Goal: Task Accomplishment & Management: Manage account settings

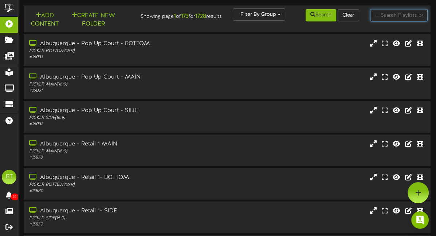
click at [386, 16] on input "text" at bounding box center [399, 15] width 58 height 12
type input "corporate"
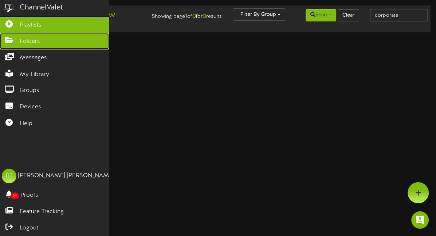
click at [46, 38] on link "Folders" at bounding box center [54, 41] width 109 height 16
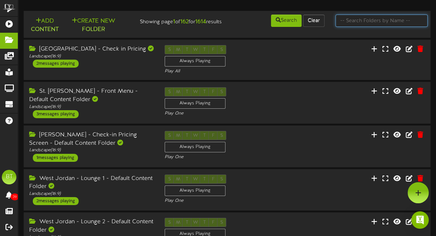
click at [392, 20] on input "text" at bounding box center [381, 21] width 92 height 12
type input "corporate"
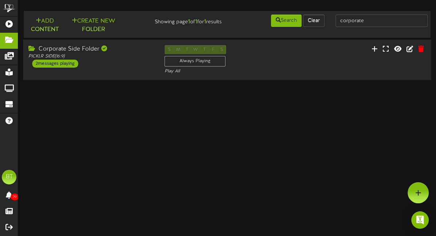
click at [97, 47] on div "Corporate Side Folder" at bounding box center [90, 49] width 125 height 8
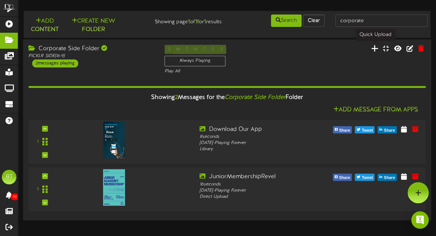
click at [377, 48] on icon at bounding box center [373, 48] width 7 height 8
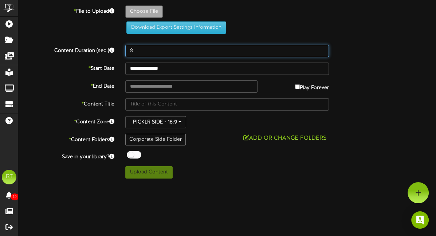
click at [140, 50] on input "8" at bounding box center [226, 51] width 203 height 12
type input "3"
type input "25"
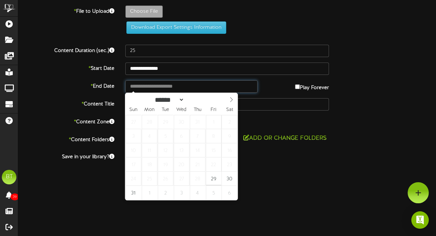
click at [157, 85] on input "text" at bounding box center [191, 86] width 132 height 12
type input "**********"
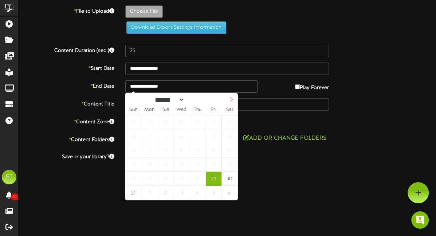
select select "*"
click at [230, 96] on span at bounding box center [231, 99] width 12 height 12
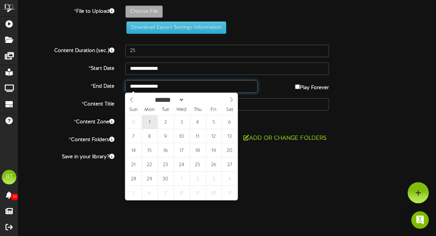
type input "**********"
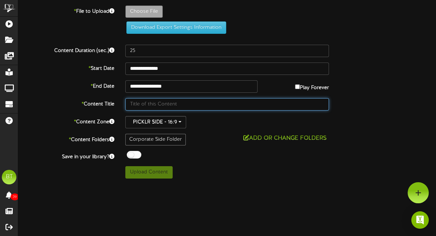
click at [146, 104] on input "text" at bounding box center [226, 104] width 203 height 12
type input "[DATE] Sale"
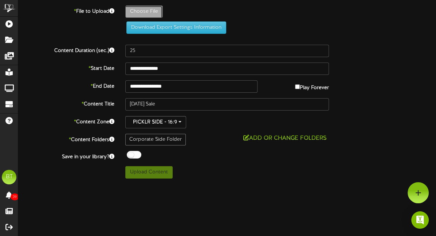
type input "**********"
type input "LaborDaySaleRevel"
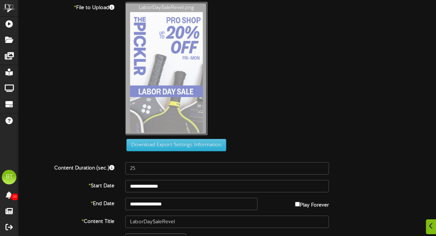
scroll to position [68, 0]
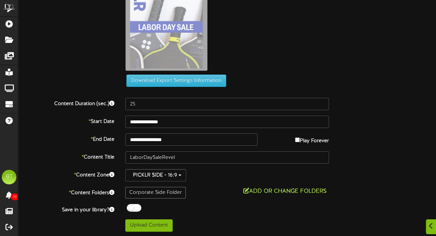
click at [279, 191] on button "Add or Change Folders" at bounding box center [285, 191] width 88 height 9
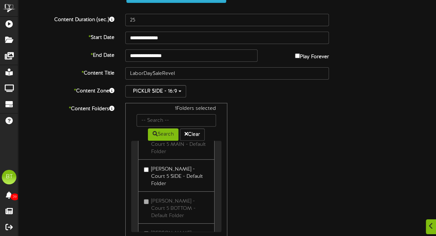
scroll to position [7030, 0]
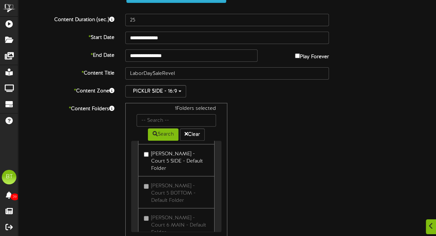
click at [273, 127] on div "1 Folders selected Search Clear [GEOGRAPHIC_DATA] - Check in Pricing" at bounding box center [227, 172] width 214 height 138
click at [254, 119] on div "1 Folders selected Search Clear [GEOGRAPHIC_DATA] - Check in Pricing" at bounding box center [227, 172] width 214 height 138
click at [197, 134] on button "Clear" at bounding box center [192, 134] width 25 height 12
click at [254, 113] on div "1 Folders selected Search Clear [GEOGRAPHIC_DATA] - Check in Pricing" at bounding box center [227, 172] width 214 height 138
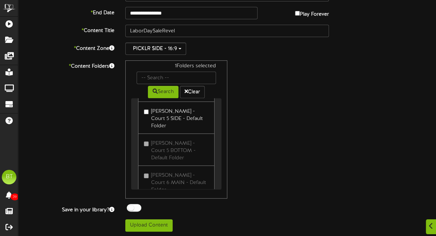
click at [82, 171] on div "* Content Folders 1 Folders selected Search Clear [GEOGRAPHIC_DATA] - Check in …" at bounding box center [227, 129] width 428 height 138
click at [157, 76] on input "text" at bounding box center [175, 78] width 79 height 12
type input "corp"
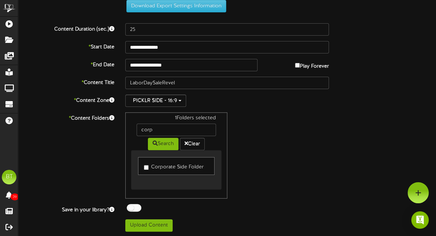
click at [269, 152] on div "1 Folders selected corp Search Clear Corporate Side Folder" at bounding box center [227, 155] width 214 height 86
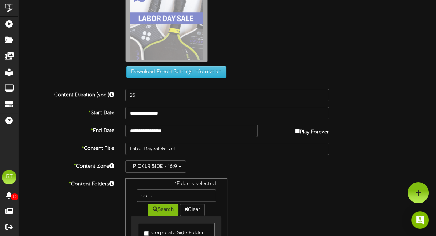
scroll to position [0, 0]
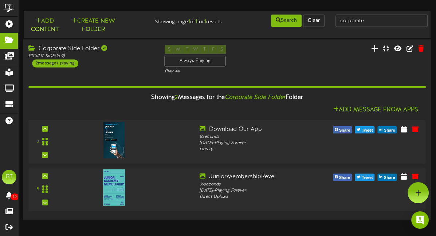
click at [378, 50] on icon at bounding box center [373, 48] width 7 height 8
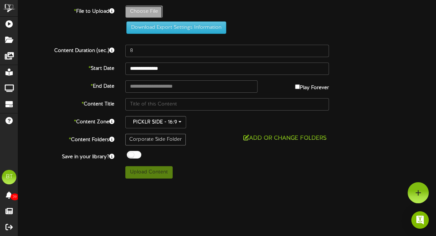
type input "**********"
type input "LaborDaySaleRevel"
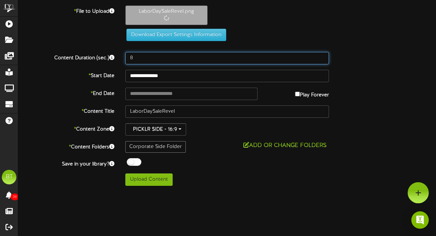
click at [136, 59] on input "8" at bounding box center [226, 58] width 203 height 12
type input "25"
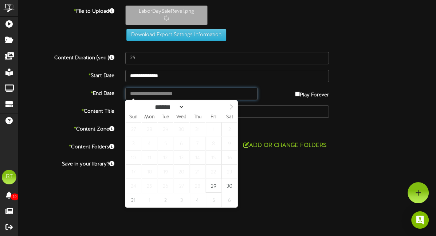
click at [188, 91] on input "text" at bounding box center [191, 94] width 132 height 12
type input "**********"
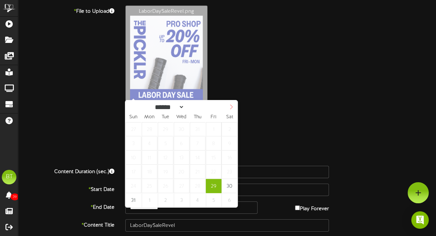
select select "*"
click at [231, 103] on span at bounding box center [231, 106] width 12 height 12
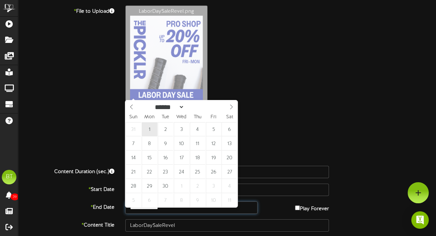
type input "**********"
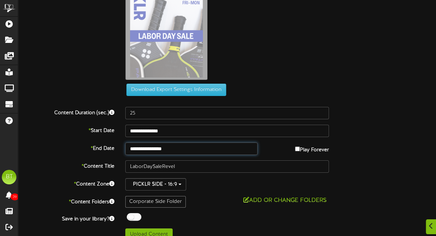
scroll to position [68, 0]
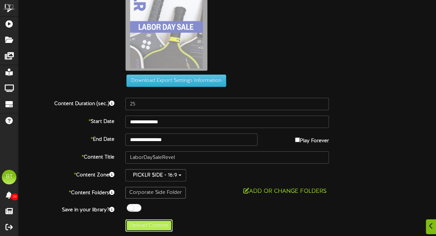
click at [146, 228] on button "Upload Content" at bounding box center [148, 225] width 47 height 12
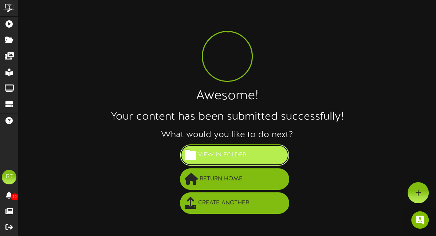
click at [223, 158] on span "View in Folder" at bounding box center [222, 155] width 52 height 12
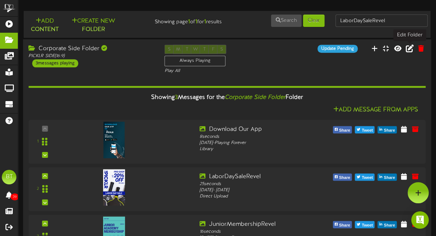
click at [408, 49] on icon at bounding box center [409, 48] width 8 height 8
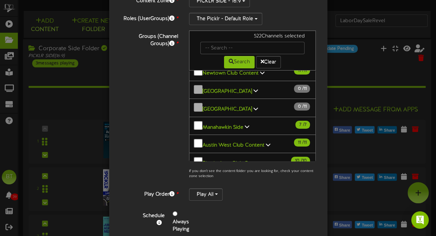
scroll to position [254, 0]
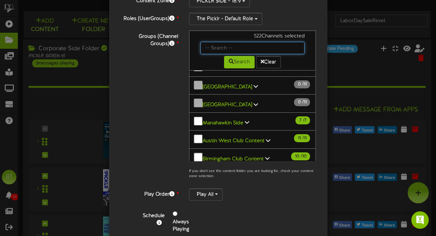
click at [227, 45] on input "text" at bounding box center [252, 48] width 104 height 12
type input "side"
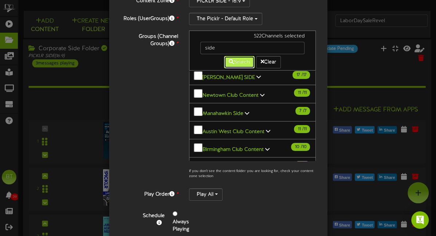
click at [232, 63] on button "Search" at bounding box center [239, 62] width 31 height 12
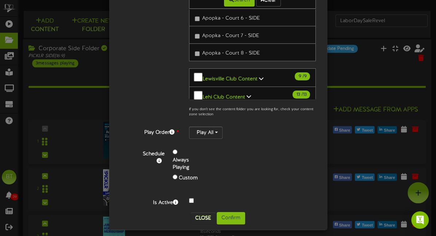
scroll to position [128, 0]
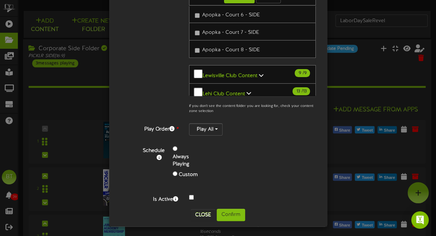
click at [200, 173] on button "Newark SIDE 10 / 10" at bounding box center [252, 182] width 127 height 19
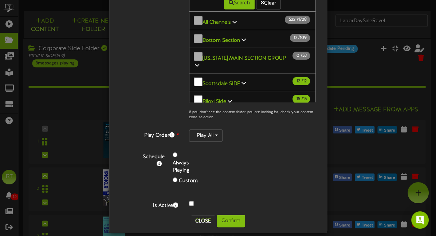
scroll to position [124, 0]
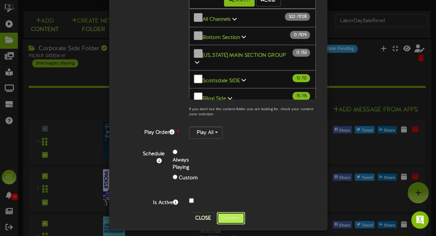
click at [235, 216] on button "Confirm" at bounding box center [230, 218] width 28 height 12
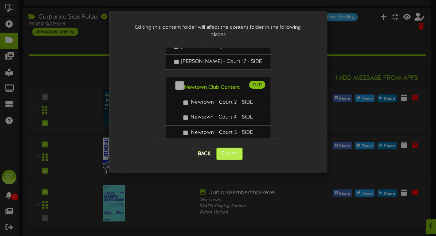
scroll to position [32, 0]
click at [228, 148] on button "Submit" at bounding box center [229, 154] width 26 height 12
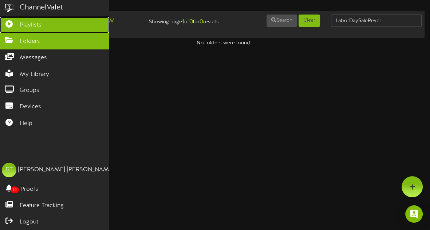
click at [42, 25] on link "Playlists" at bounding box center [54, 25] width 109 height 16
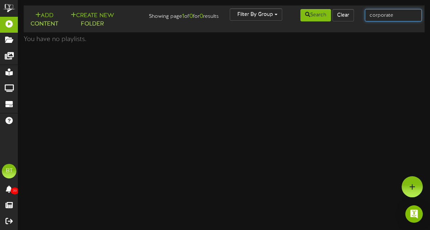
click at [379, 16] on input "corporate" at bounding box center [393, 15] width 57 height 12
type input "side"
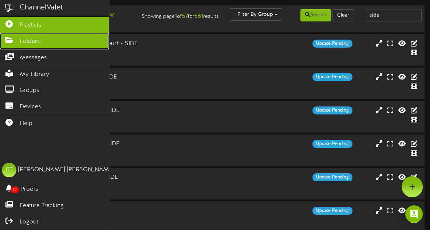
click at [7, 42] on icon at bounding box center [9, 39] width 18 height 5
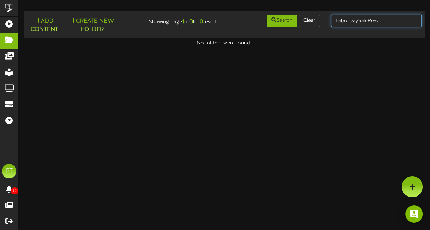
click at [380, 22] on input "LaborDaySaleRevel" at bounding box center [376, 21] width 91 height 12
type input "side"
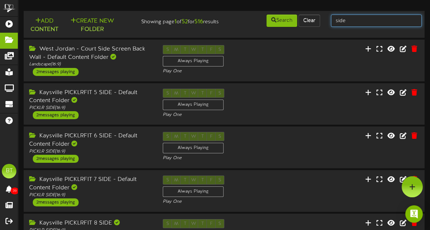
click at [357, 22] on input "side" at bounding box center [376, 21] width 91 height 12
type input "club"
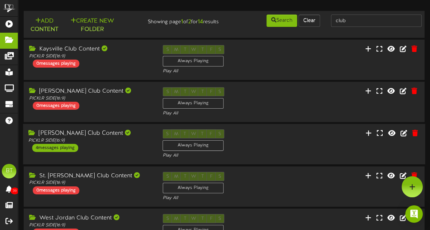
click at [111, 145] on div "[PERSON_NAME] Club Content PICKLR SIDE ( 16:9 ) 4 messages playing" at bounding box center [90, 141] width 134 height 23
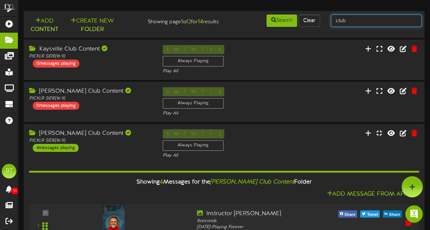
click at [355, 19] on input "club" at bounding box center [376, 21] width 91 height 12
click at [335, 21] on input "club" at bounding box center [376, 21] width 91 height 12
type input "uintah club"
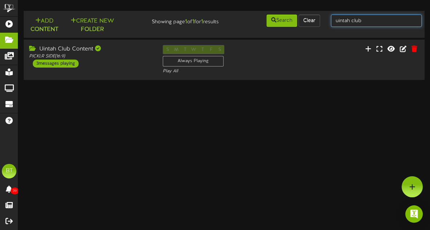
click at [350, 21] on input "uintah club" at bounding box center [376, 21] width 91 height 12
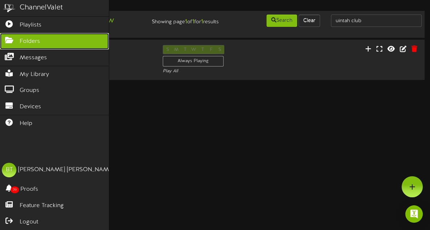
click at [9, 42] on icon at bounding box center [9, 39] width 18 height 5
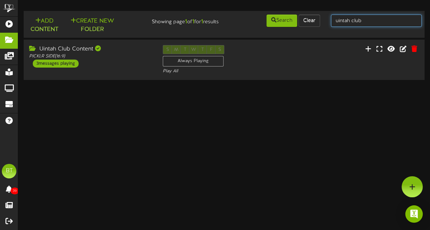
click at [362, 19] on input "uintah club" at bounding box center [376, 21] width 91 height 12
type input "corporate"
click at [361, 20] on input "corporate" at bounding box center [376, 21] width 91 height 12
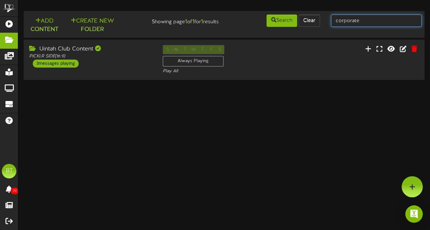
click at [361, 20] on input "corporate" at bounding box center [376, 21] width 91 height 12
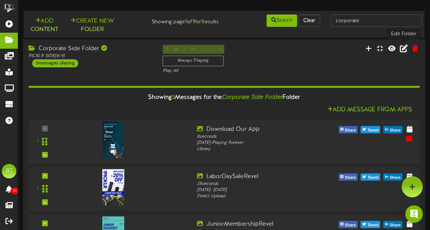
click at [402, 47] on icon at bounding box center [403, 48] width 8 height 8
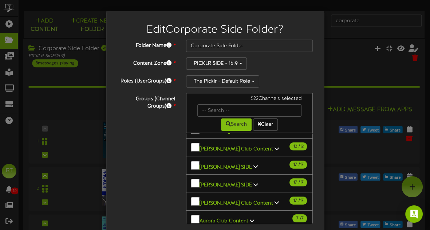
scroll to position [609, 0]
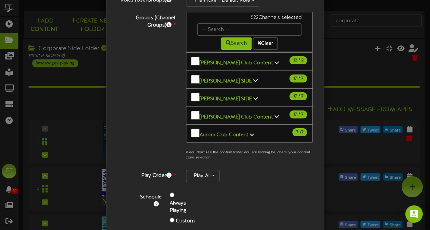
scroll to position [607, 0]
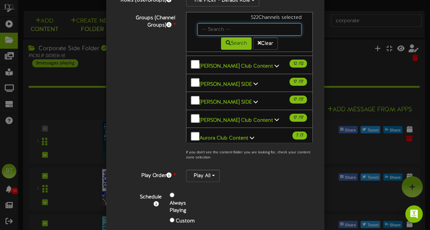
click at [219, 29] on input "text" at bounding box center [249, 29] width 104 height 12
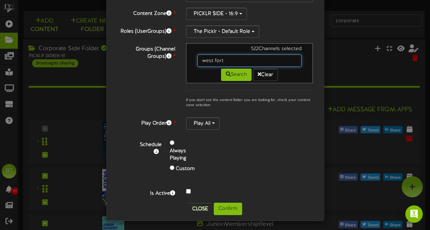
click at [233, 59] on input "west fort" at bounding box center [249, 61] width 104 height 12
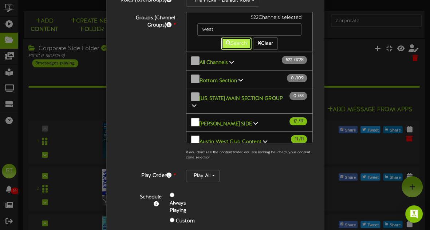
click at [243, 41] on button "Search" at bounding box center [236, 43] width 31 height 12
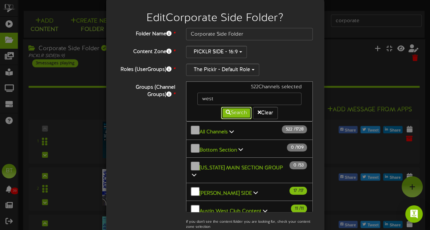
scroll to position [0, 0]
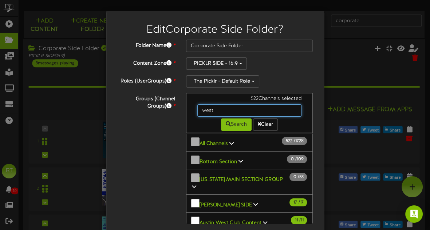
click at [214, 115] on input "west" at bounding box center [249, 110] width 104 height 12
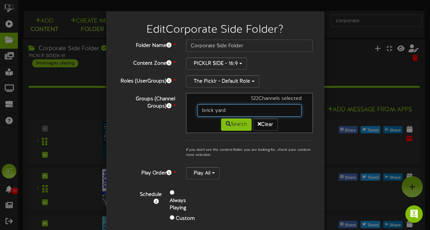
click at [215, 107] on input "brick yard" at bounding box center [249, 110] width 104 height 12
type input "brickyard"
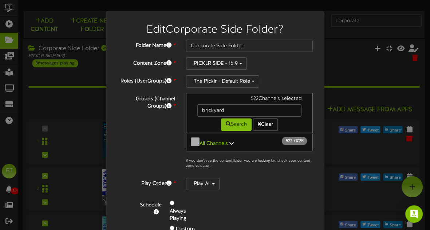
click at [234, 141] on button "All Channels 522 / 1728" at bounding box center [249, 142] width 127 height 19
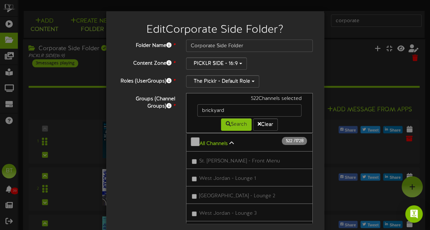
click at [232, 141] on icon at bounding box center [231, 143] width 4 height 5
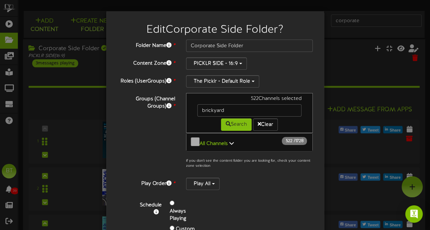
click at [232, 141] on icon at bounding box center [231, 143] width 4 height 5
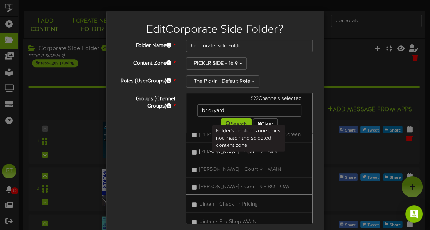
scroll to position [2403, 0]
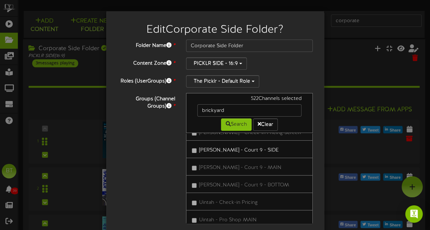
drag, startPoint x: 313, startPoint y: 142, endPoint x: 313, endPoint y: 165, distance: 23.3
click at [313, 165] on div "522 Channels selected brickyard Search Clear All Channels 522 1728" at bounding box center [249, 169] width 138 height 152
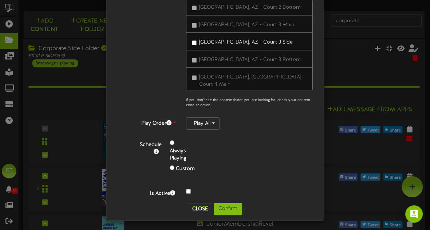
scroll to position [28857, 0]
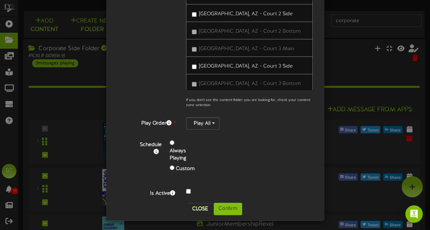
click at [179, 84] on div "Groups (Channel Groups) * 522 Channels selected brickyard Search Clear" at bounding box center [215, 36] width 207 height 152
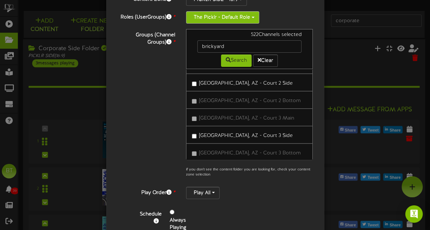
scroll to position [0, 0]
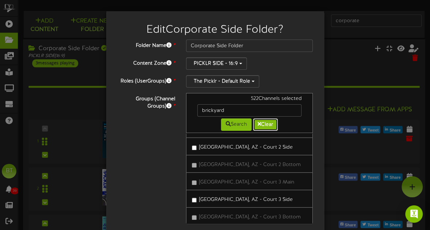
click at [257, 123] on button "Clear" at bounding box center [265, 125] width 25 height 12
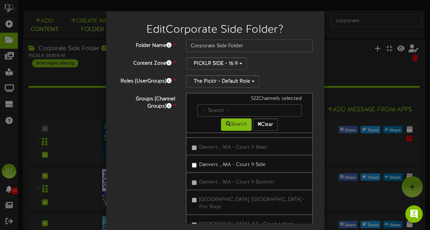
drag, startPoint x: 313, startPoint y: 216, endPoint x: 315, endPoint y: 111, distance: 105.5
click at [315, 111] on div "522 Channels selected Search Clear All Channels 522 1728" at bounding box center [249, 169] width 138 height 152
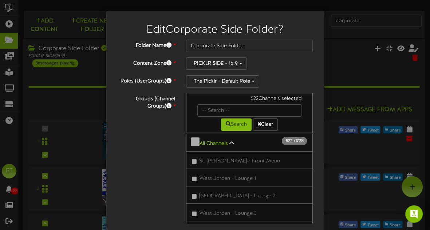
click at [229, 141] on icon at bounding box center [231, 143] width 4 height 5
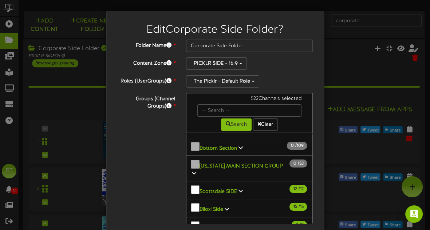
scroll to position [50, 0]
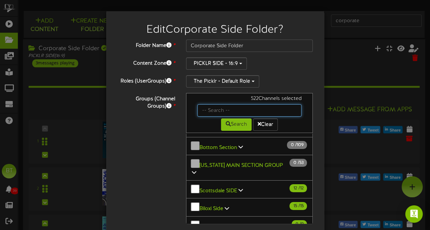
click at [235, 110] on input "text" at bounding box center [249, 110] width 104 height 12
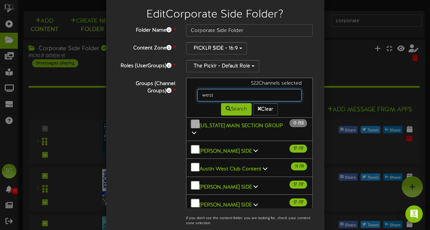
scroll to position [17, 0]
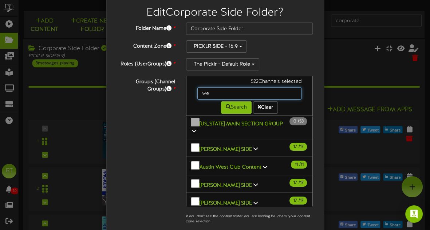
type input "w"
type input "mesa"
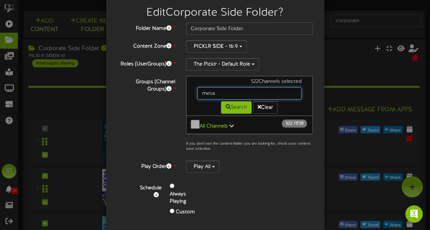
scroll to position [0, 0]
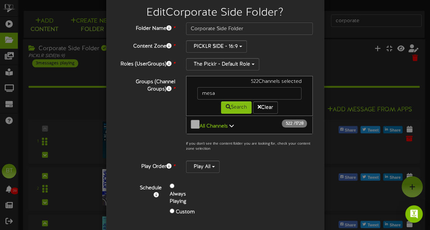
click at [92, 99] on div "Edit Corporate Side Folder ? Folder Name * Corporate Side Folder Content Zone *…" at bounding box center [215, 115] width 430 height 230
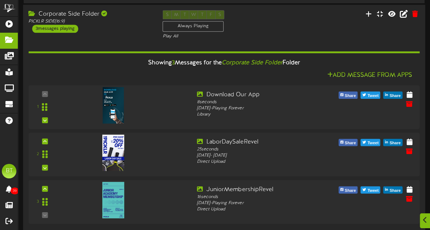
scroll to position [38, 0]
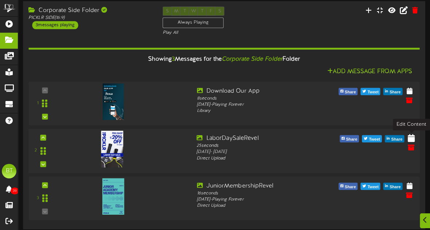
click at [411, 138] on icon at bounding box center [410, 138] width 7 height 8
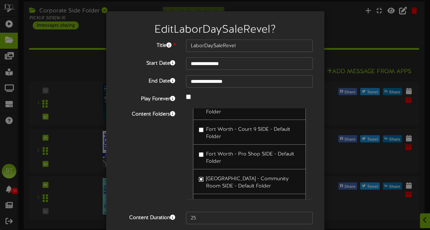
scroll to position [2279, 0]
click at [204, 173] on label "[GEOGRAPHIC_DATA] - Community Room SIDE - Default Folder" at bounding box center [250, 181] width 102 height 17
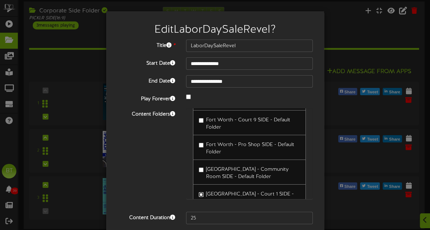
scroll to position [2299, 0]
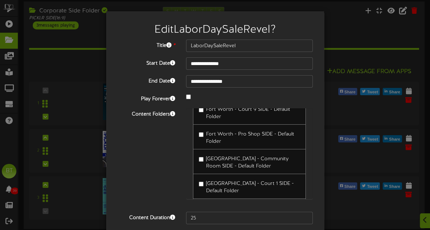
click at [204, 203] on label "[GEOGRAPHIC_DATA] - Court 2 SIDE - Default Folder" at bounding box center [250, 211] width 102 height 17
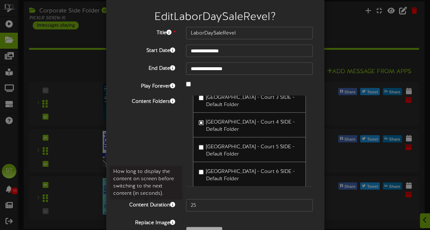
scroll to position [8, 0]
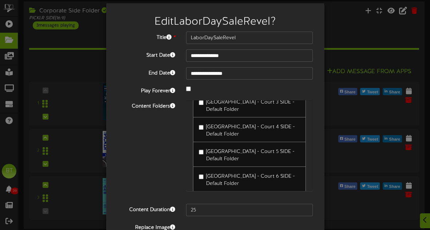
click at [205, 146] on label "[GEOGRAPHIC_DATA] - Court 5 SIDE - Default Folder" at bounding box center [250, 154] width 102 height 17
click at [203, 195] on label "[GEOGRAPHIC_DATA] - Court 7 SIDE - Default Folder" at bounding box center [250, 203] width 102 height 17
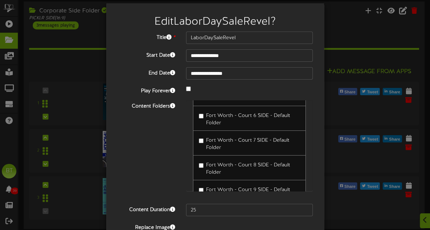
scroll to position [2210, 0]
click at [203, 160] on label "Fort Worth - Court 8 SIDE - Default Folder" at bounding box center [250, 168] width 102 height 17
click at [209, 138] on span "Fort Worth - Court 7 SIDE - Default Folder" at bounding box center [247, 144] width 83 height 13
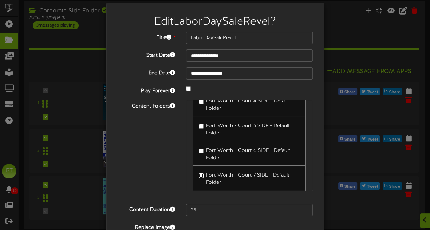
scroll to position [2160, 0]
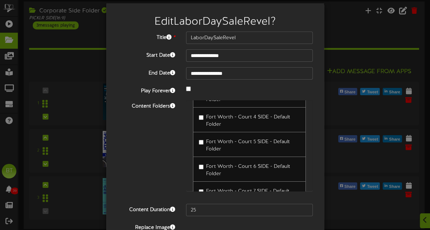
click at [208, 164] on span "Fort Worth - Court 6 SIDE - Default Folder" at bounding box center [248, 170] width 84 height 13
click at [206, 139] on span "Fort Worth - Court 5 SIDE - Default Folder" at bounding box center [248, 145] width 84 height 13
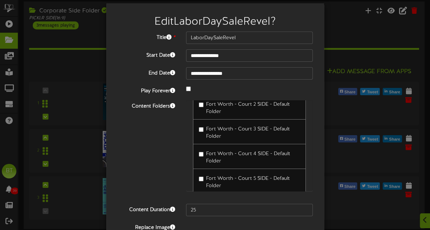
click at [206, 151] on span "Fort Worth - Court 4 SIDE - Default Folder" at bounding box center [248, 157] width 84 height 13
click at [206, 152] on span "Fort Worth - Court 3 SIDE - Default Folder" at bounding box center [248, 158] width 84 height 13
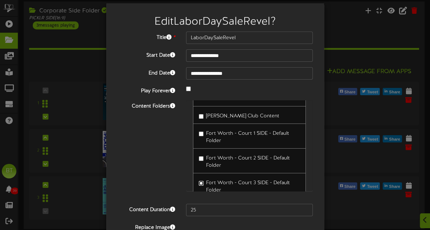
scroll to position [2067, 0]
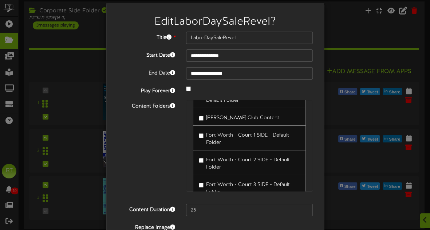
click at [206, 150] on div "Fort Worth - Court 2 SIDE - Default Folder" at bounding box center [249, 162] width 113 height 25
click at [205, 154] on label "Fort Worth - Court 2 SIDE - Default Folder" at bounding box center [250, 162] width 102 height 17
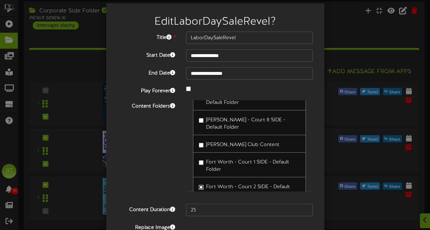
scroll to position [2041, 0]
click at [205, 156] on label "Fort Worth - Court 1 SIDE - Default Folder" at bounding box center [250, 164] width 102 height 17
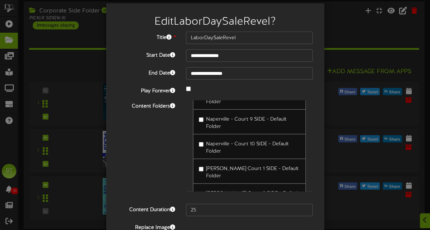
scroll to position [1456, 0]
click at [235, 95] on div "**********" at bounding box center [215, 140] width 196 height 216
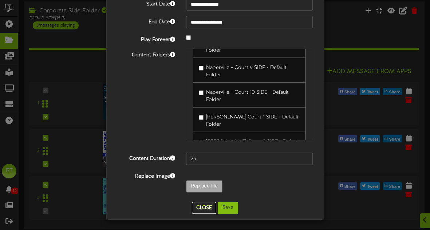
click at [211, 205] on button "Close" at bounding box center [204, 208] width 24 height 12
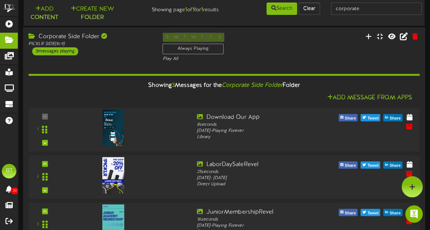
scroll to position [0, 0]
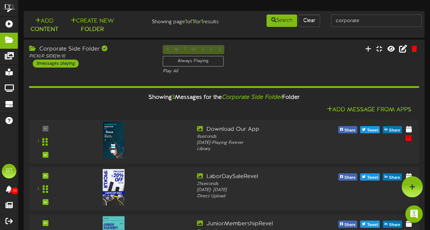
click at [34, 51] on div "Corporate Side Folder" at bounding box center [90, 49] width 123 height 8
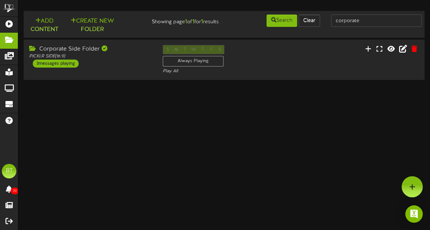
click at [34, 51] on icon at bounding box center [33, 48] width 8 height 6
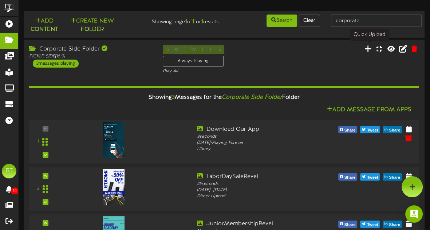
click at [367, 48] on icon at bounding box center [367, 48] width 7 height 8
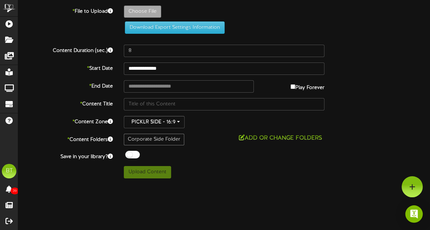
click at [336, 184] on html "ChannelValet Playlists Folders Messages My Library Groups Devices Help BT [PERS…" at bounding box center [215, 92] width 430 height 184
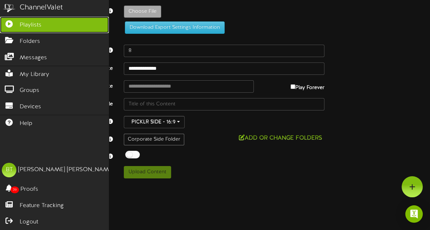
click at [15, 25] on link "Playlists" at bounding box center [54, 25] width 109 height 16
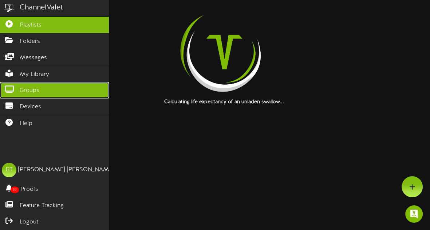
click at [41, 92] on link "Groups" at bounding box center [54, 90] width 109 height 16
